Goal: Communication & Community: Answer question/provide support

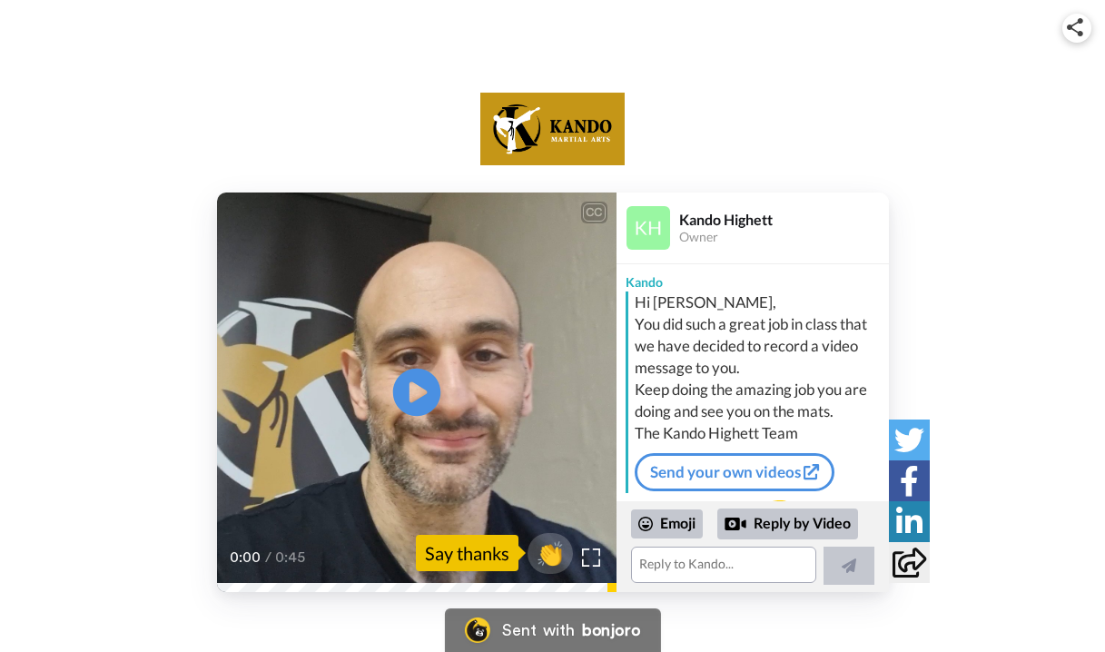
click at [407, 394] on icon at bounding box center [416, 393] width 48 height 48
click at [746, 574] on textarea at bounding box center [723, 565] width 185 height 36
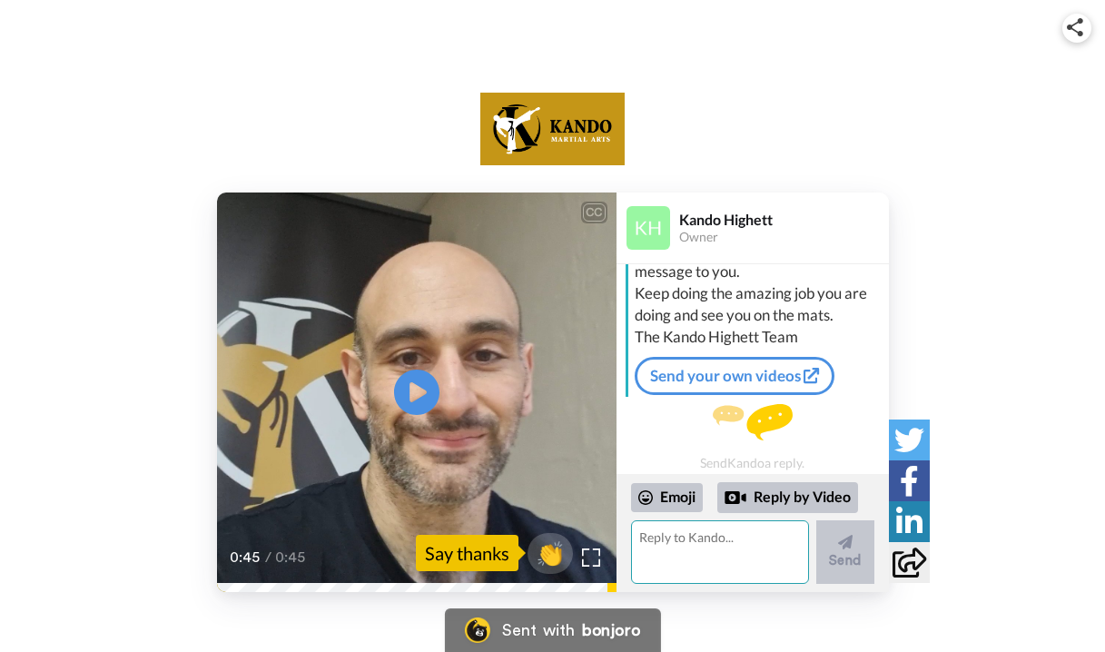
scroll to position [95, 0]
click at [683, 573] on textarea at bounding box center [720, 552] width 178 height 64
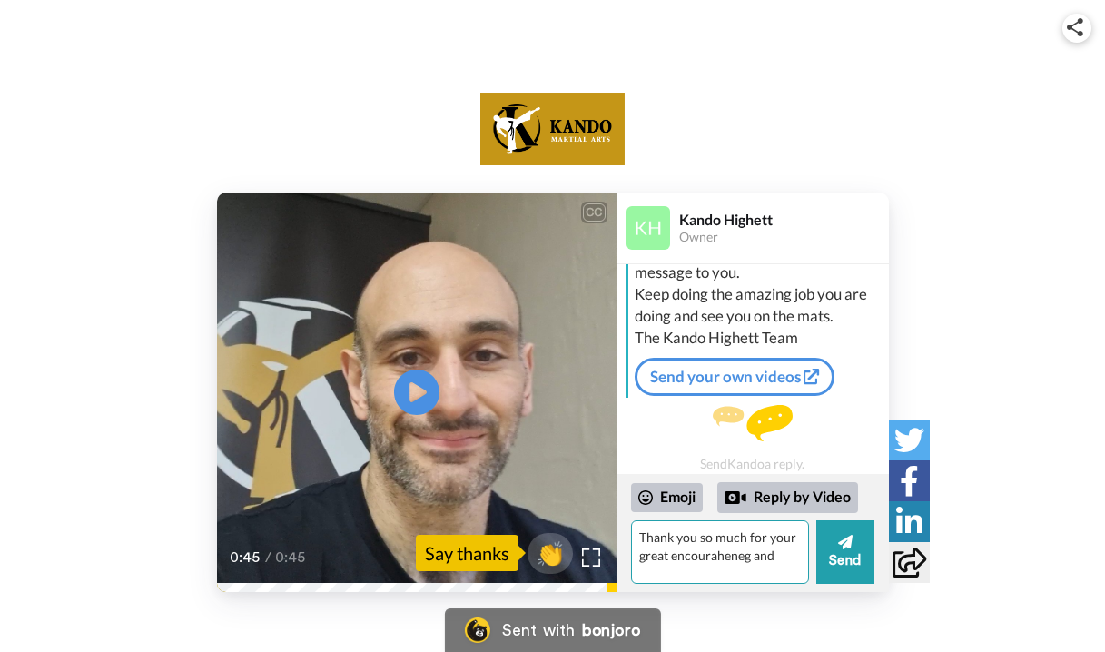
click at [697, 565] on textarea "Thank you so much for your great encouraheneg and" at bounding box center [720, 552] width 178 height 64
click at [697, 558] on textarea "Thank you so much for your great encouraheneg and" at bounding box center [720, 552] width 178 height 64
click at [686, 559] on textarea "Thank you so much for your great encouraheneg and" at bounding box center [720, 552] width 178 height 64
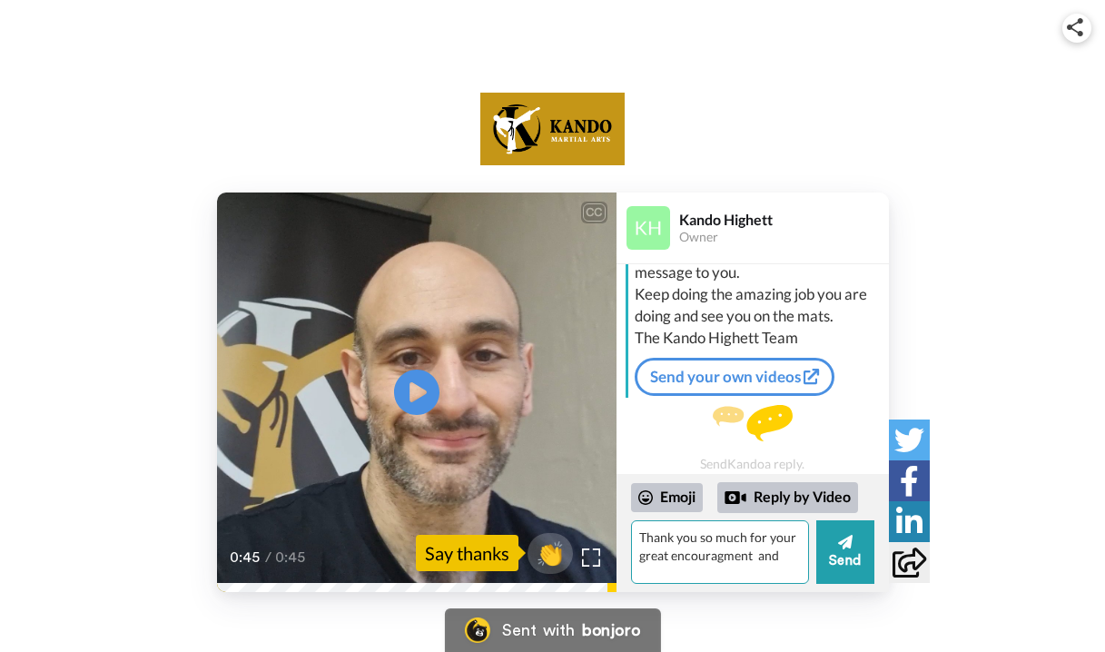
click at [722, 558] on textarea "Thank you so much for your great encouragment and" at bounding box center [720, 552] width 178 height 64
click at [718, 573] on textarea "Thank you so much for your great encouragement and" at bounding box center [720, 552] width 178 height 64
click at [760, 561] on textarea "Thank you so much for your great encouragement and" at bounding box center [720, 552] width 178 height 64
click at [792, 554] on textarea "Thank you so much for your great encouragement! and" at bounding box center [720, 552] width 178 height 64
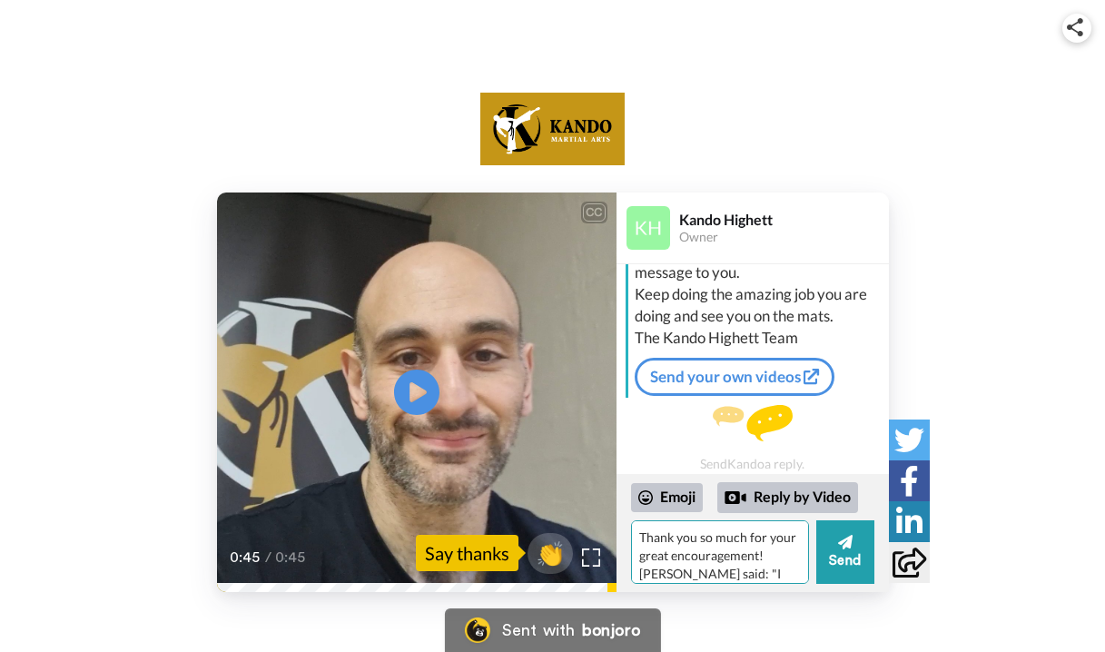
click at [773, 558] on textarea "Thank you so much for your great encouragement! [PERSON_NAME] said: "I will kee…" at bounding box center [720, 552] width 178 height 64
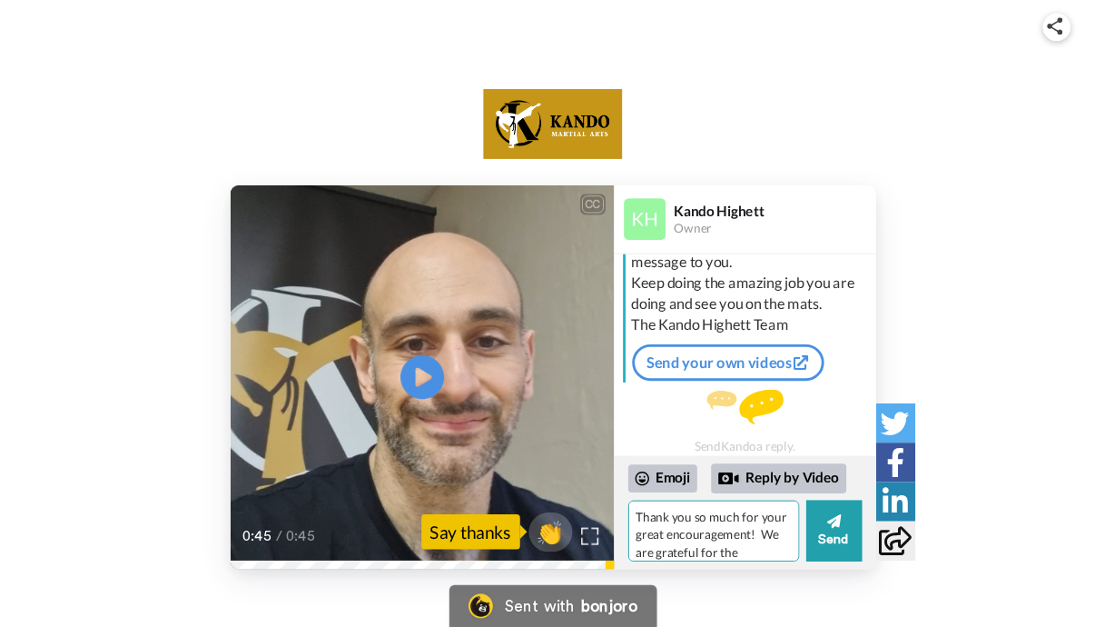
scroll to position [16, 0]
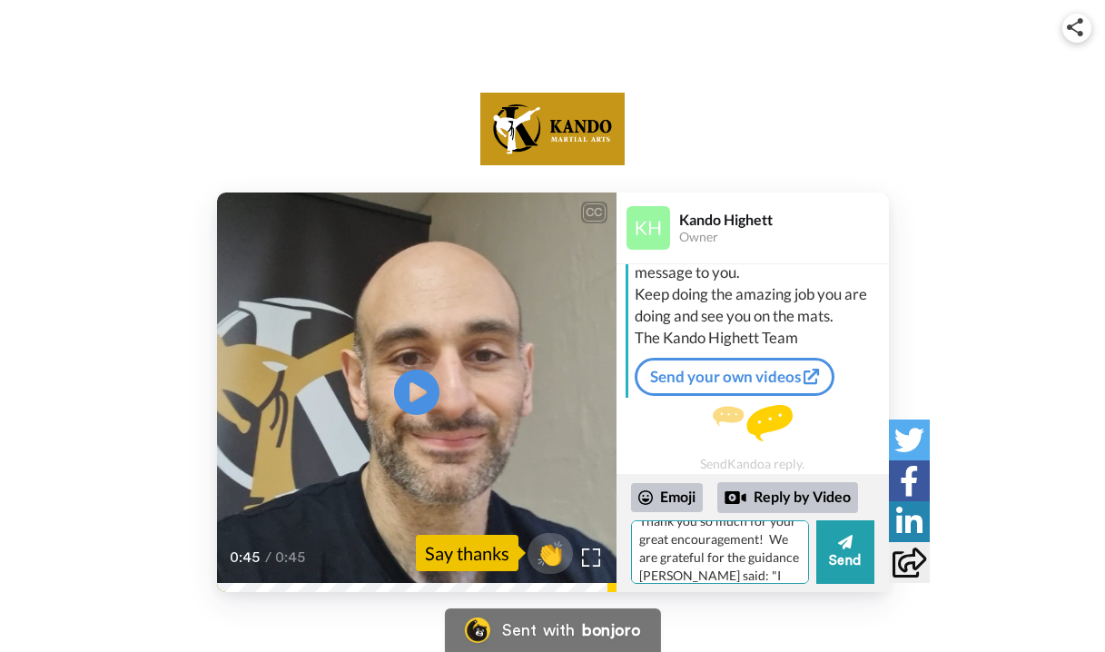
click at [729, 559] on textarea "Thank you so much for your great encouragement! We are grateful for the guidanc…" at bounding box center [720, 552] width 178 height 64
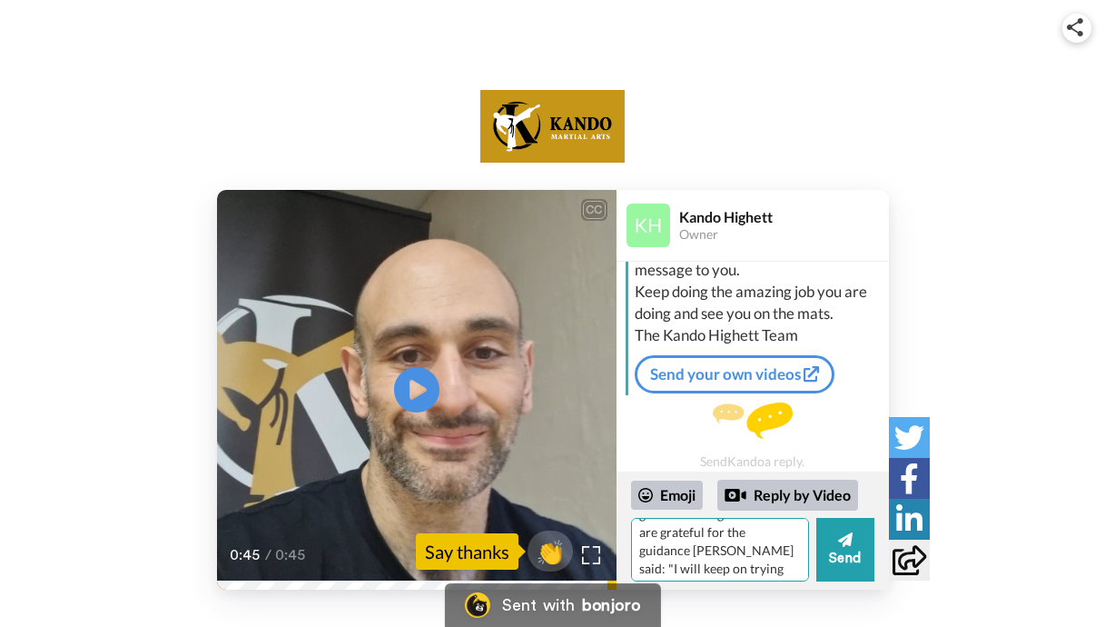
scroll to position [39, 0]
click at [642, 552] on textarea "Thank you so much for your great encouragement! We are grateful for the guidanc…" at bounding box center [720, 550] width 178 height 64
click at [772, 572] on textarea "Thank you so much for your great encouragement! We are grateful for the guidanc…" at bounding box center [720, 550] width 178 height 64
type textarea "Thank you so much for your great encouragement! We are grateful for the guidanc…"
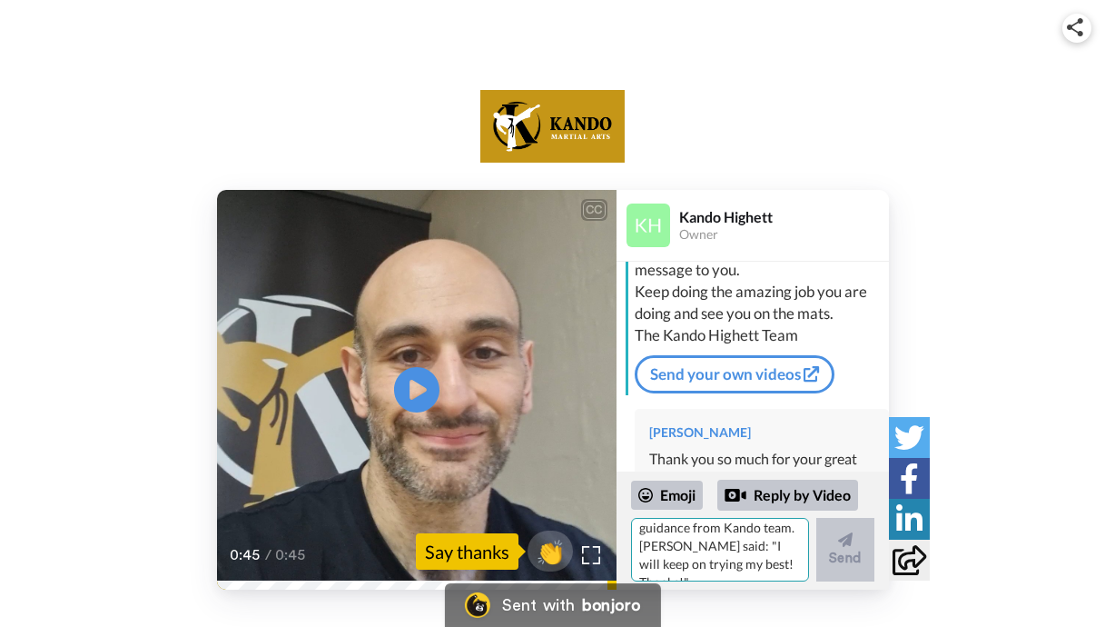
scroll to position [0, 0]
